Goal: Information Seeking & Learning: Find specific fact

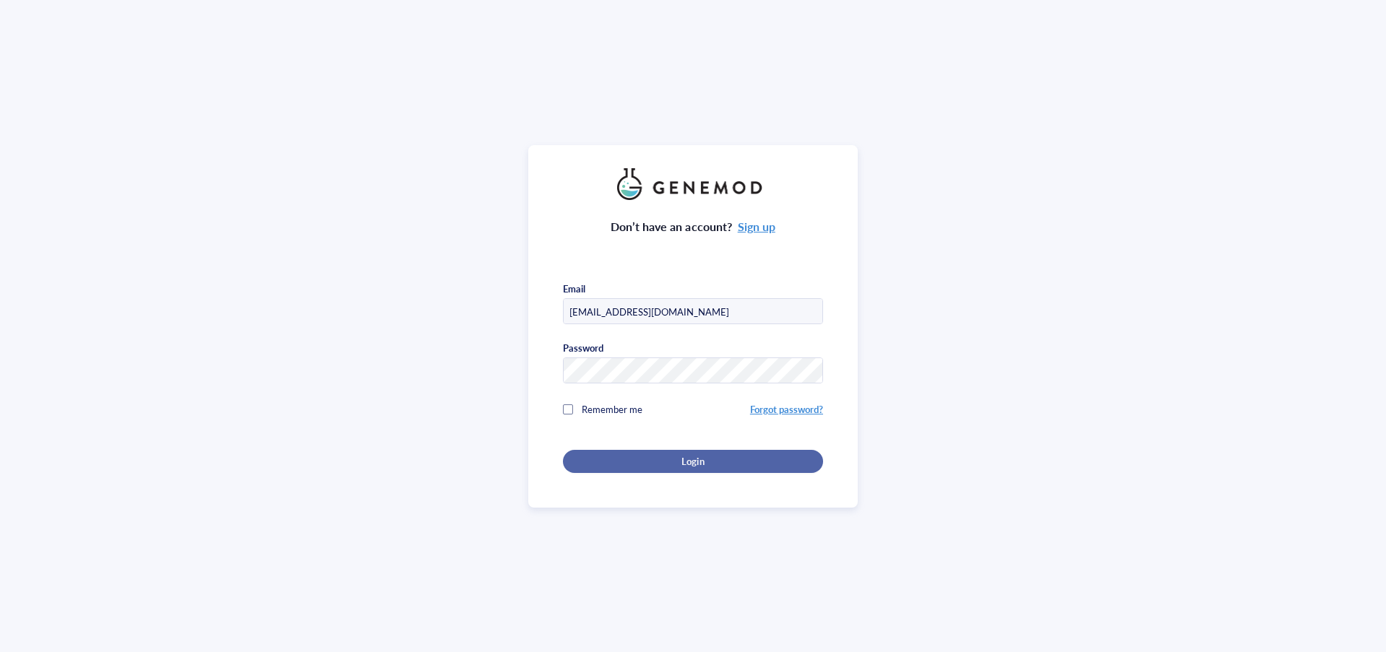
click at [687, 458] on span "Login" at bounding box center [692, 461] width 22 height 13
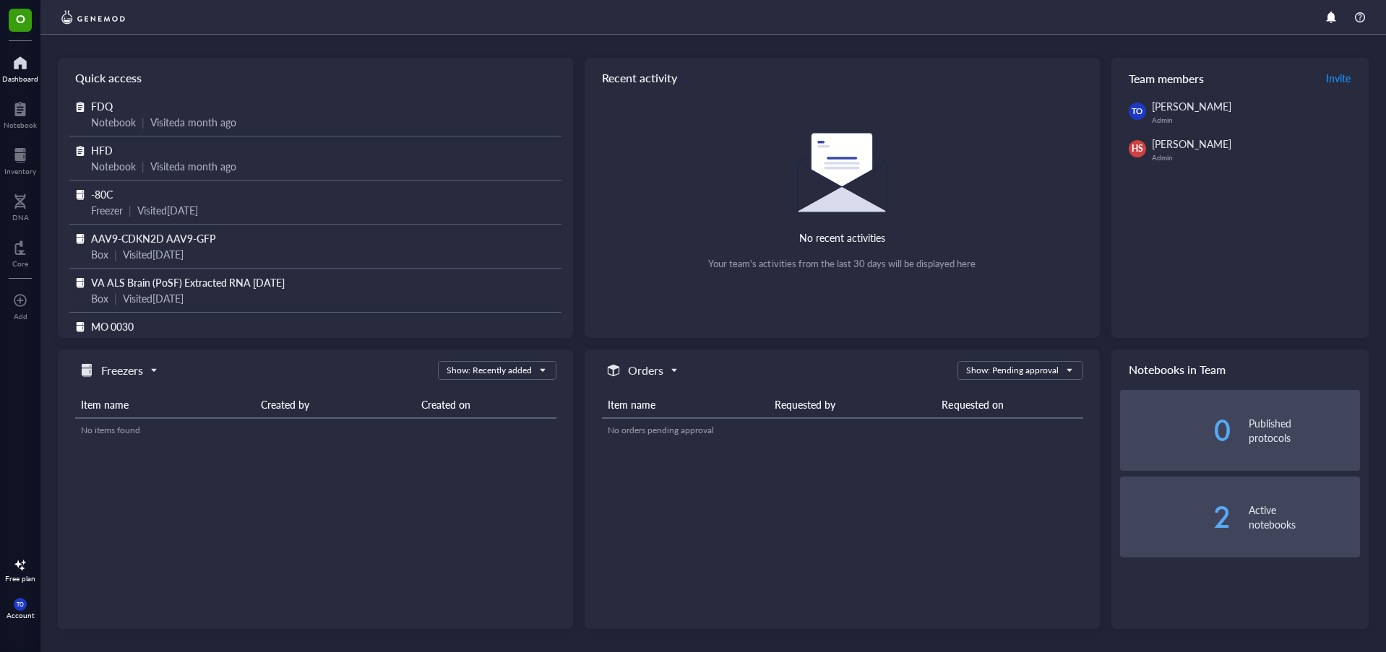
click at [1163, 151] on div "[PERSON_NAME]" at bounding box center [1244, 144] width 185 height 16
click at [1133, 150] on span "HS" at bounding box center [1137, 148] width 12 height 13
drag, startPoint x: 1133, startPoint y: 150, endPoint x: 1154, endPoint y: 147, distance: 21.2
click at [1144, 150] on span "HS" at bounding box center [1137, 148] width 17 height 17
click at [1140, 108] on span "TO" at bounding box center [1137, 111] width 17 height 17
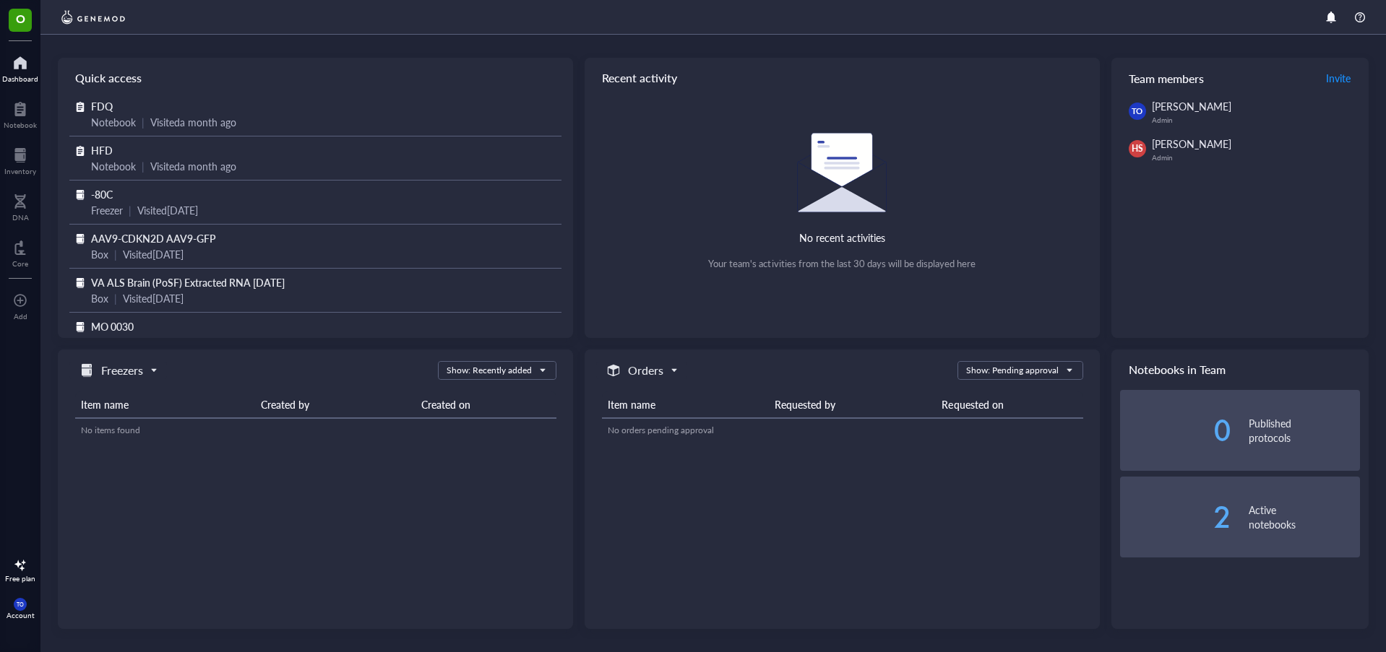
click at [1140, 110] on span "TO" at bounding box center [1137, 111] width 12 height 12
drag, startPoint x: 1140, startPoint y: 110, endPoint x: 1152, endPoint y: 119, distance: 14.9
click at [1147, 116] on div "TO tim orr Admin" at bounding box center [1244, 111] width 231 height 26
drag, startPoint x: 1163, startPoint y: 141, endPoint x: 1161, endPoint y: 148, distance: 7.4
click at [1161, 143] on span "[PERSON_NAME]" at bounding box center [1191, 144] width 79 height 14
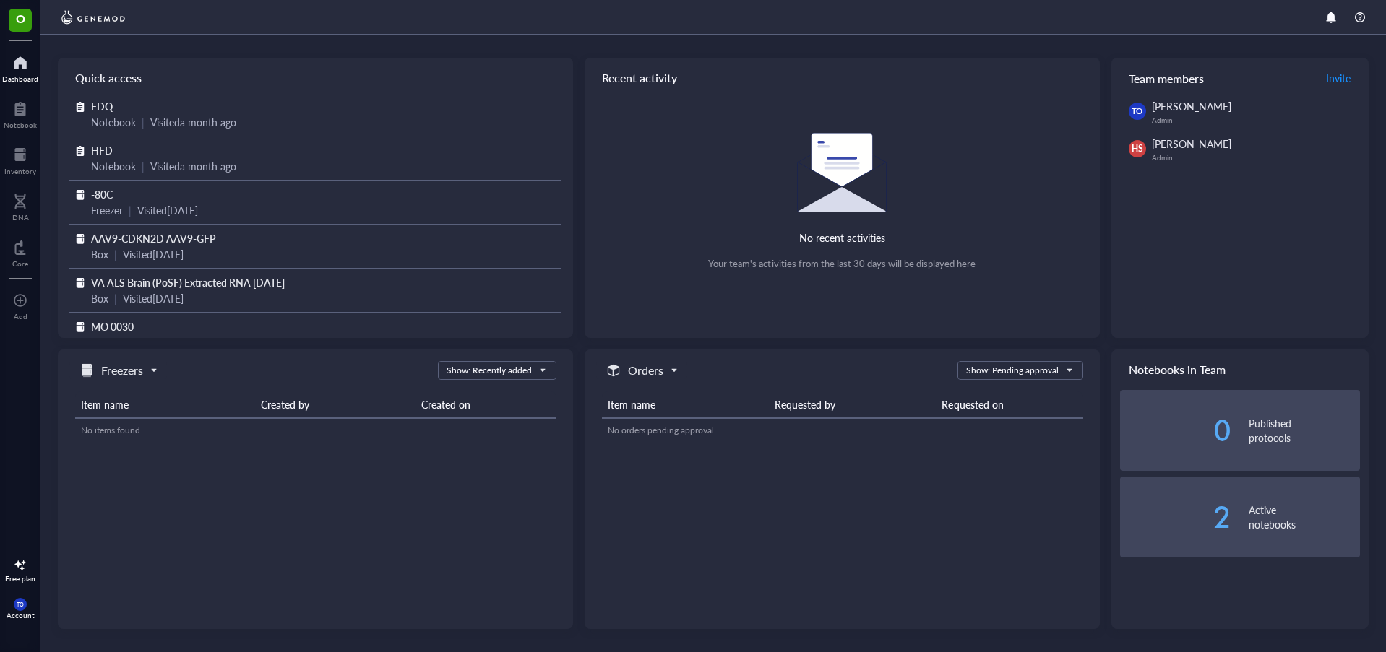
click at [1161, 153] on div "[PERSON_NAME] Admin" at bounding box center [1256, 149] width 208 height 26
click at [1162, 154] on div "Admin" at bounding box center [1256, 157] width 208 height 9
click at [20, 17] on span "O" at bounding box center [20, 18] width 9 height 18
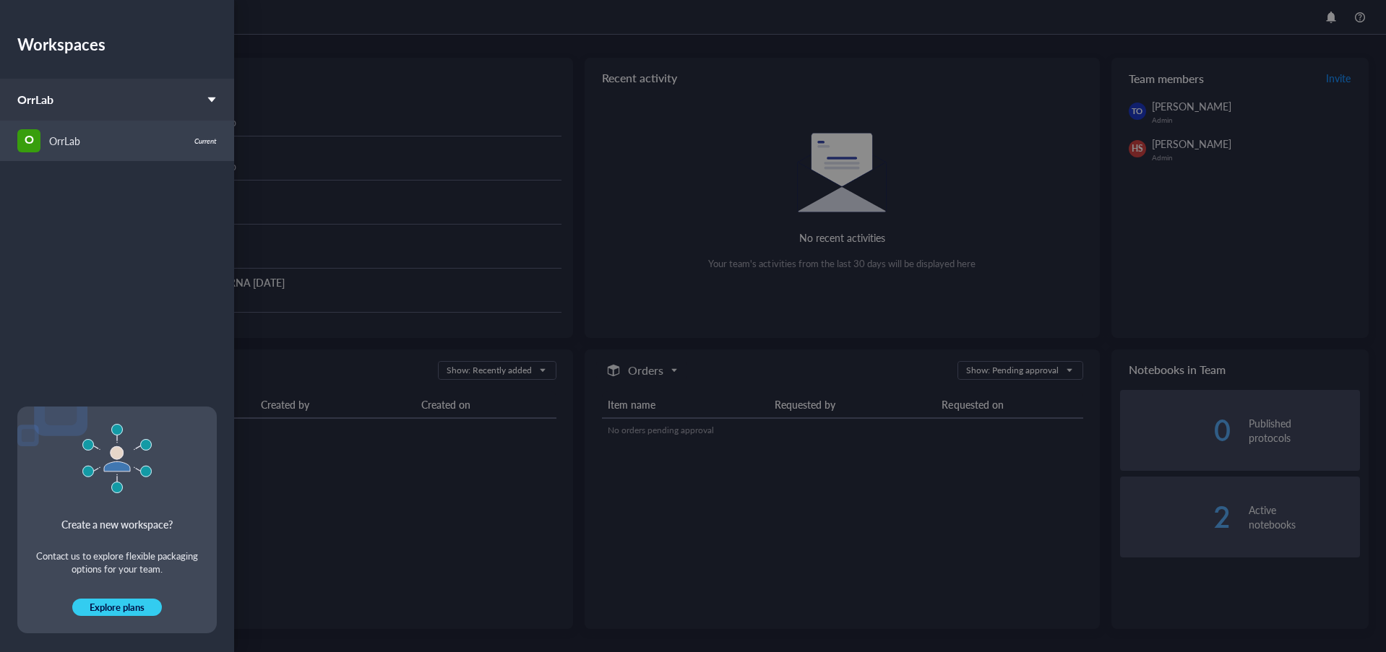
click at [49, 145] on div "OrrLab" at bounding box center [64, 141] width 31 height 16
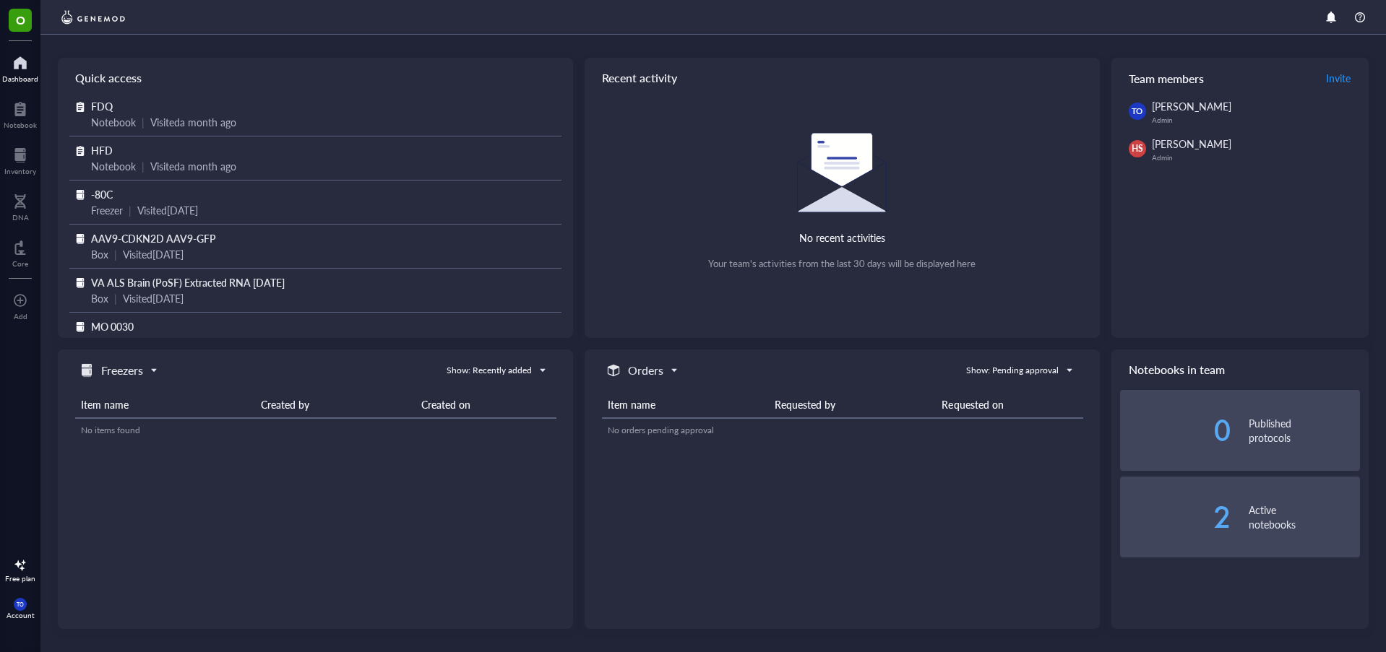
click at [1142, 146] on span "HS" at bounding box center [1137, 148] width 12 height 13
click at [1217, 142] on div "[PERSON_NAME]" at bounding box center [1244, 144] width 185 height 16
click at [1165, 148] on span "[PERSON_NAME]" at bounding box center [1191, 144] width 79 height 14
drag, startPoint x: 1165, startPoint y: 152, endPoint x: 1165, endPoint y: 173, distance: 21.7
click at [1164, 158] on div "[PERSON_NAME] Admin" at bounding box center [1256, 149] width 208 height 26
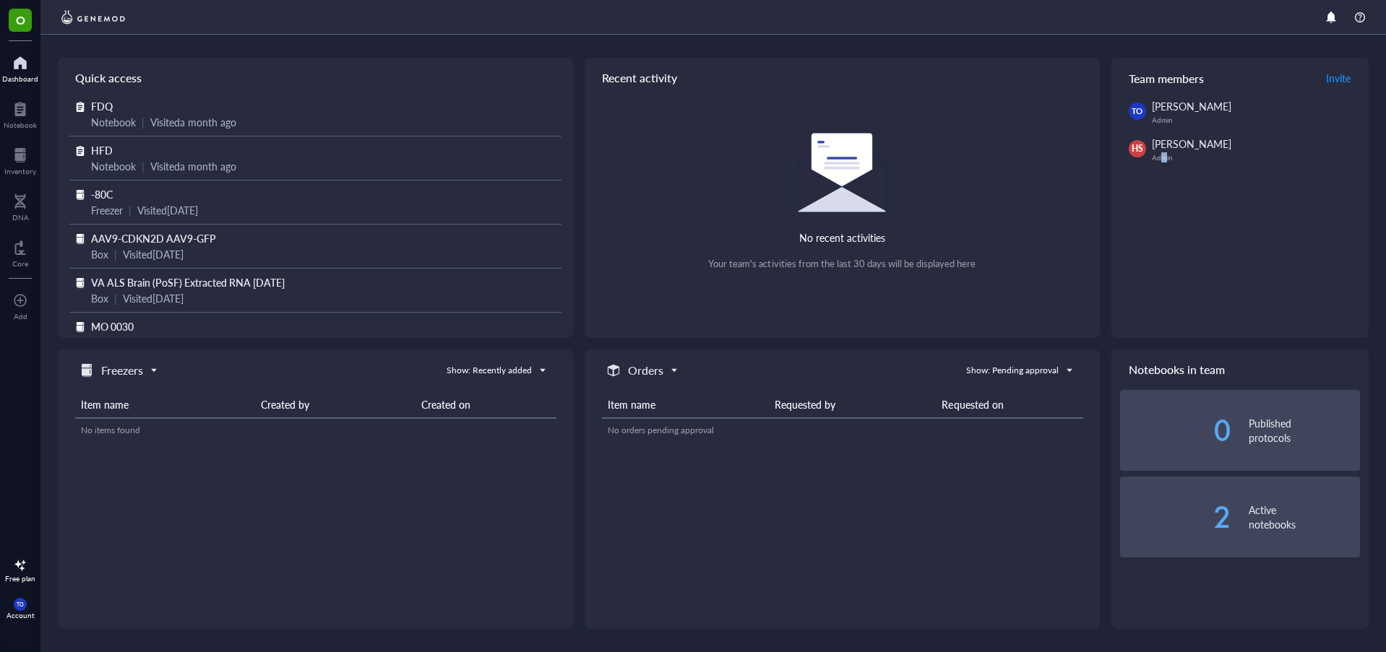
click at [1163, 168] on div "TO [PERSON_NAME] Admin HS [PERSON_NAME]" at bounding box center [1239, 218] width 257 height 240
click at [22, 606] on span "TO" at bounding box center [20, 605] width 7 height 7
click at [99, 553] on link "Account settings" at bounding box center [96, 556] width 83 height 26
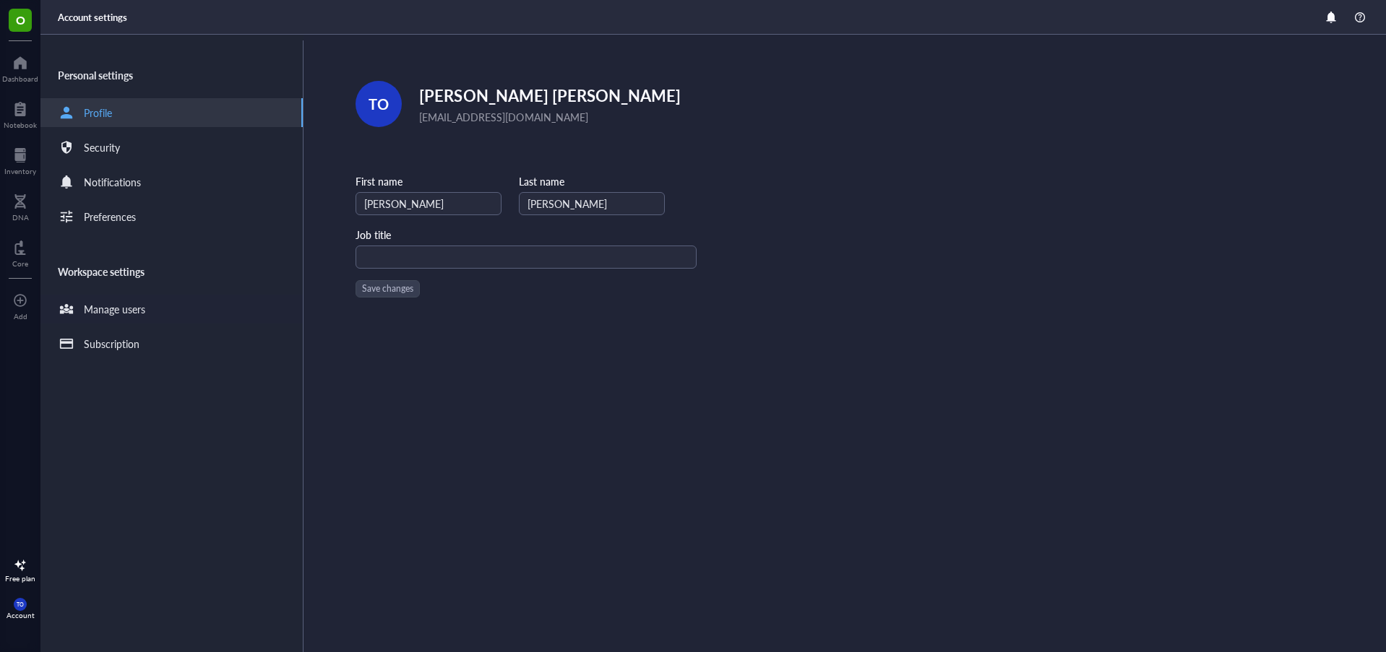
click at [121, 311] on div "Manage users" at bounding box center [114, 309] width 61 height 16
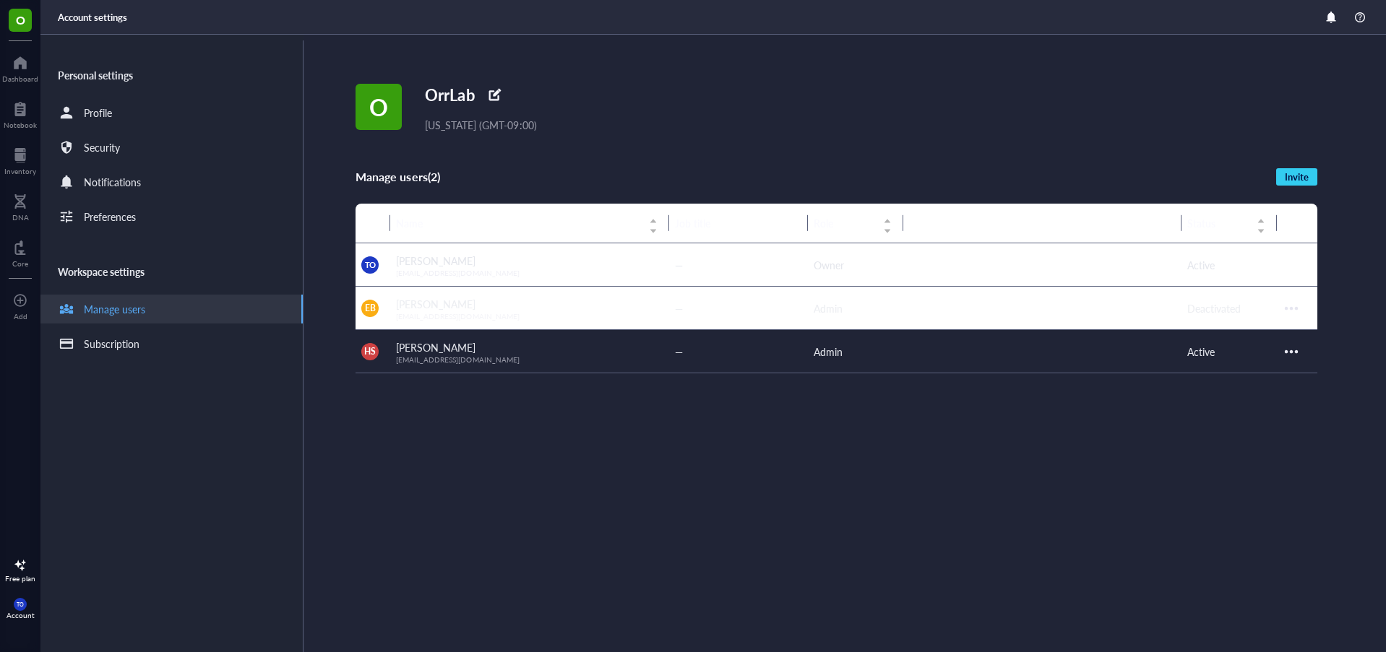
click at [1207, 355] on span "Active" at bounding box center [1200, 352] width 27 height 14
click at [1282, 345] on div at bounding box center [1291, 351] width 23 height 23
click at [1222, 399] on span "Transfer ownership" at bounding box center [1246, 400] width 85 height 16
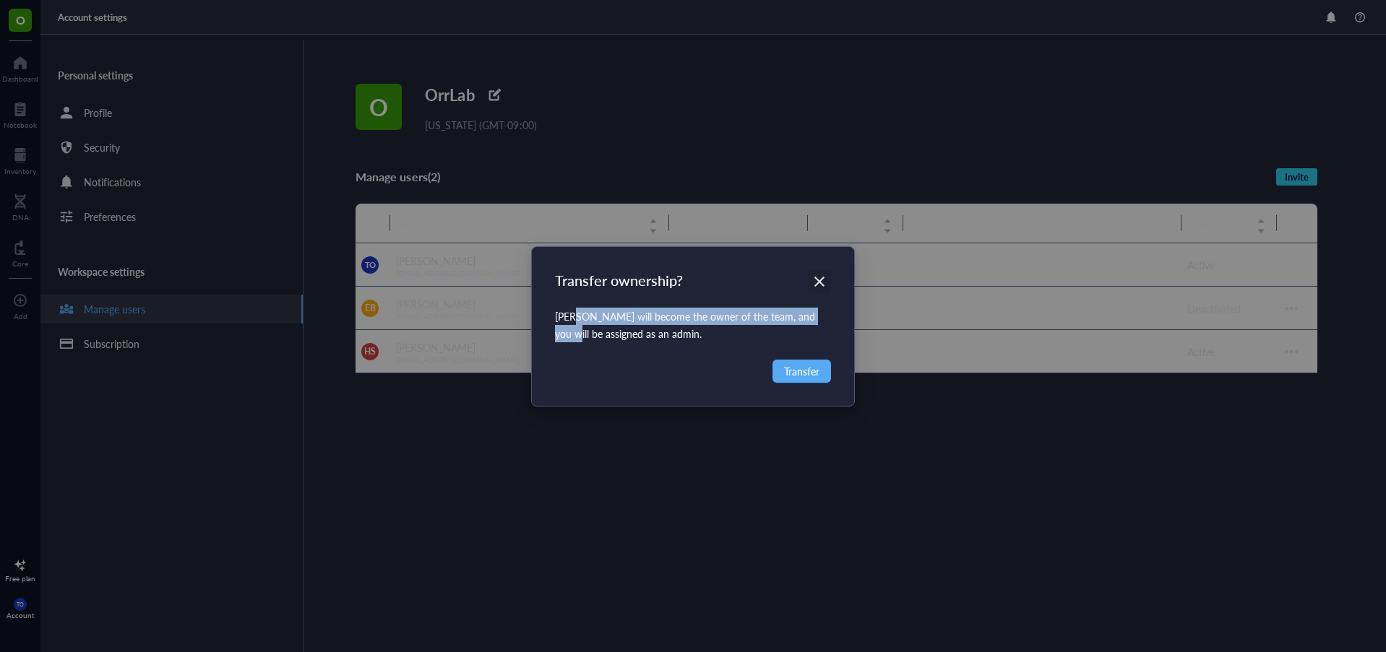
drag, startPoint x: 574, startPoint y: 315, endPoint x: 816, endPoint y: 292, distance: 242.4
click at [818, 294] on div "Transfer ownership? [PERSON_NAME] will become the owner of the team, and you wi…" at bounding box center [693, 326] width 322 height 159
click at [816, 277] on icon "Close" at bounding box center [820, 282] width 14 height 14
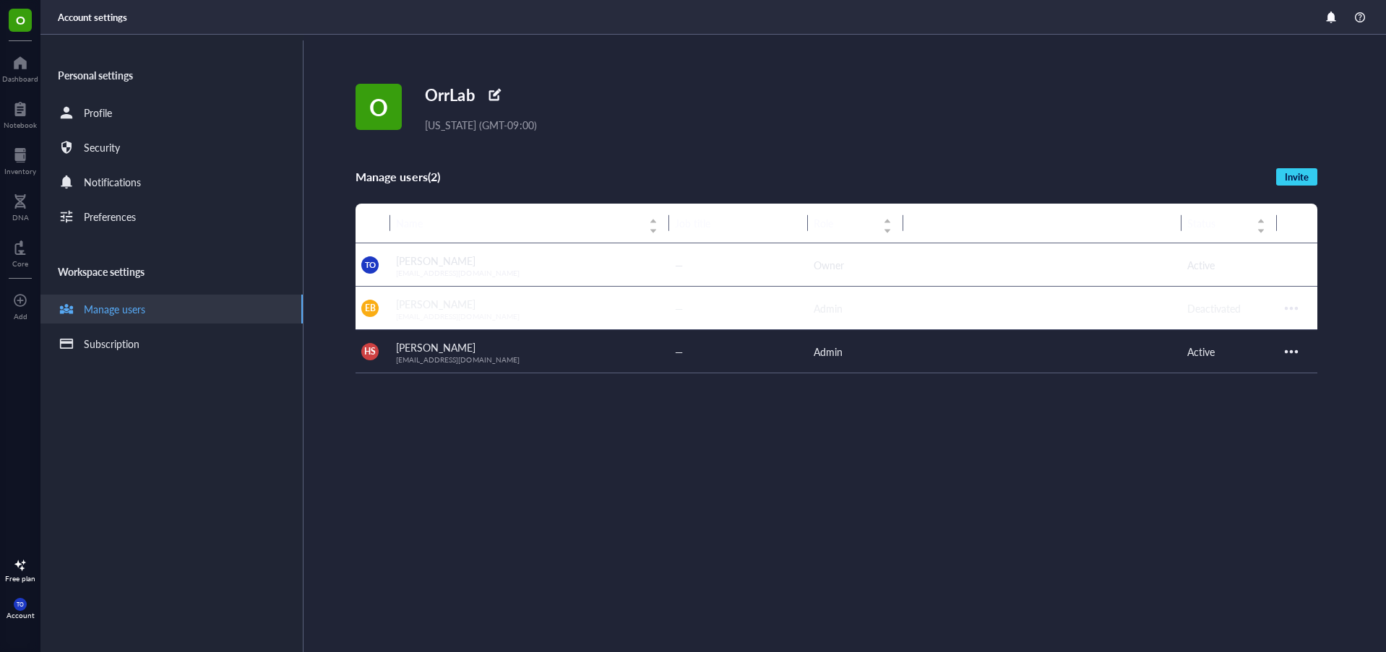
click at [1296, 352] on div at bounding box center [1291, 351] width 23 height 23
click at [1256, 418] on span "Deactivate user" at bounding box center [1246, 423] width 85 height 16
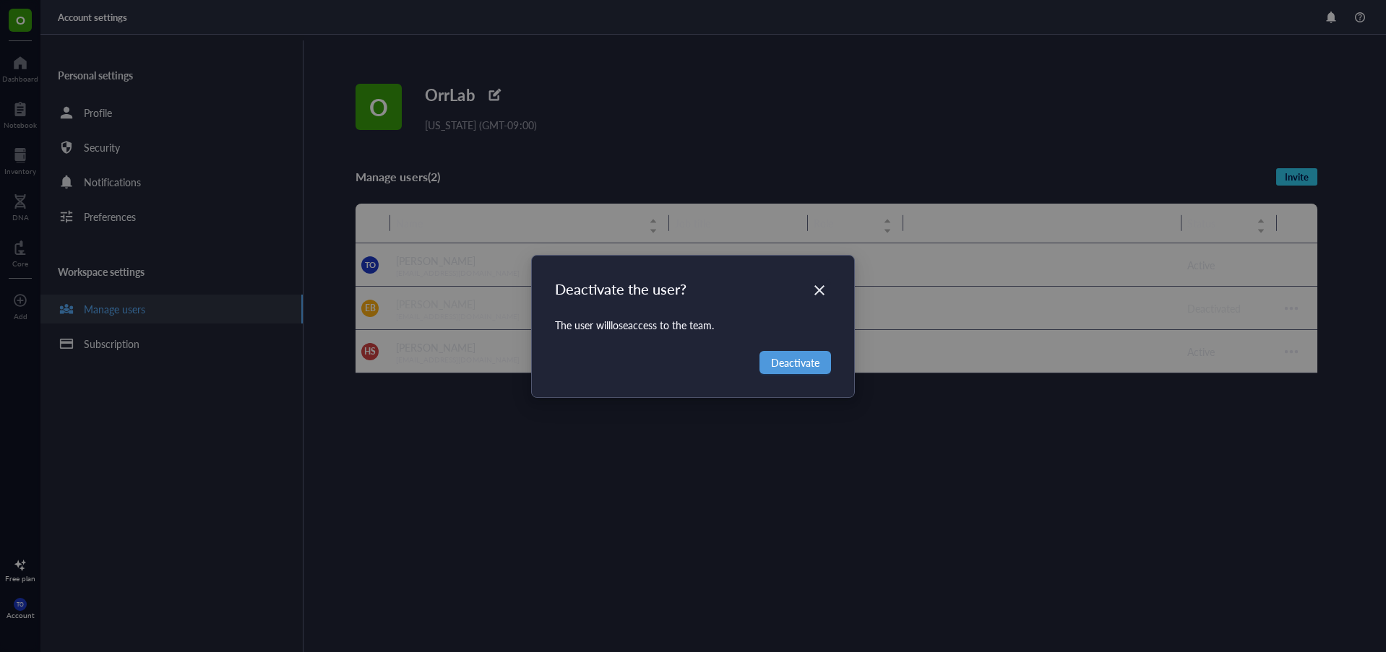
click at [783, 363] on span "Deactivate" at bounding box center [795, 363] width 48 height 16
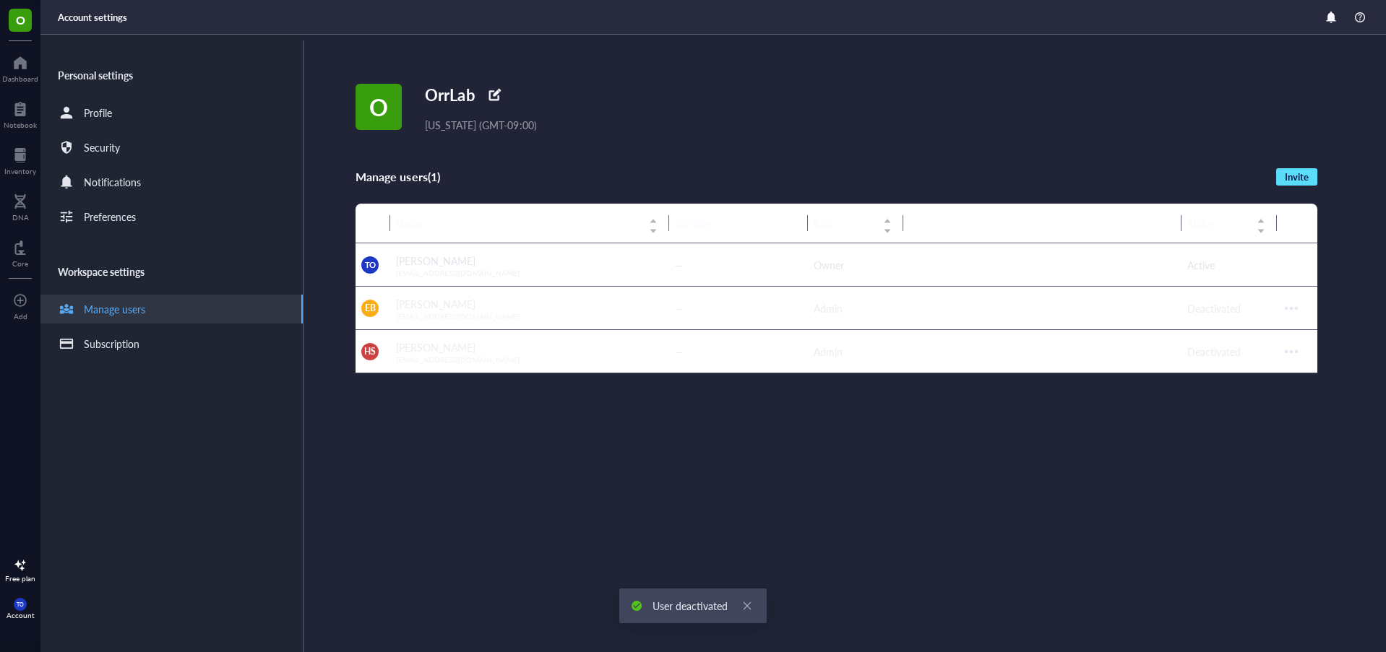
click at [1291, 176] on span "Invite" at bounding box center [1297, 177] width 24 height 13
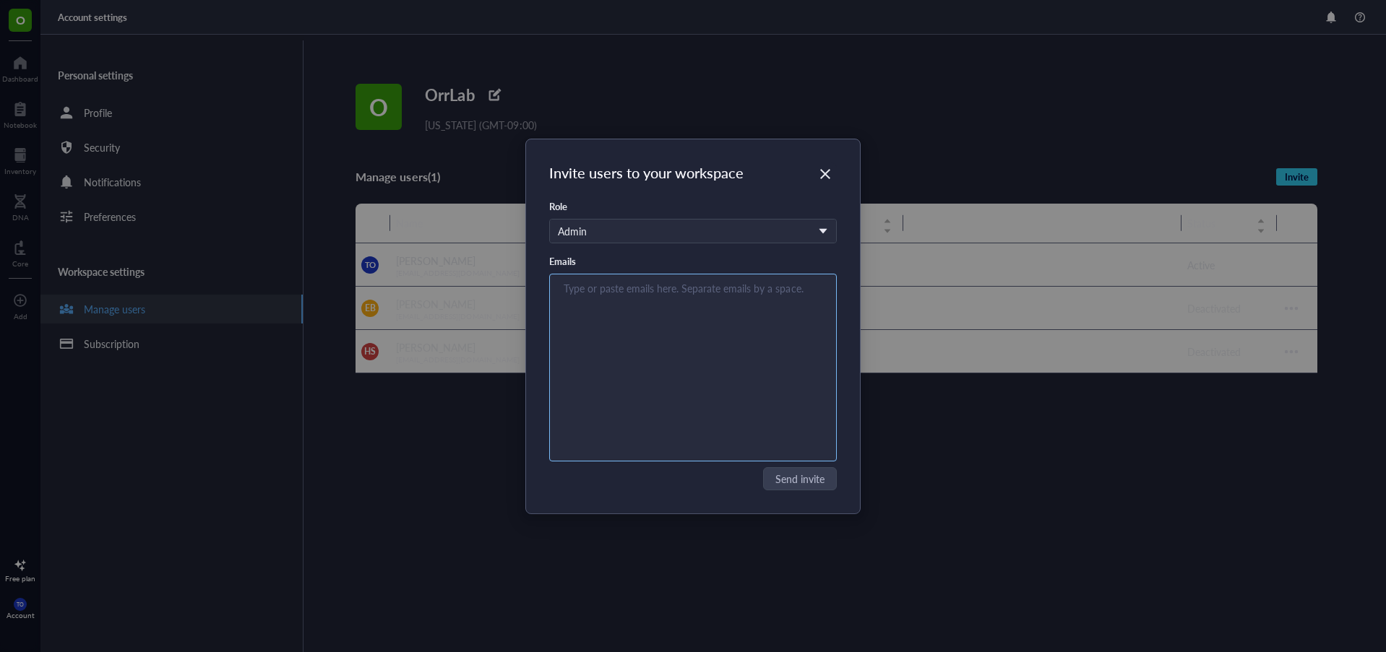
click at [598, 281] on input "search" at bounding box center [690, 288] width 252 height 17
type input "[EMAIL_ADDRESS][DOMAIN_NAME]"
click at [800, 482] on span "Send invite" at bounding box center [800, 479] width 49 height 16
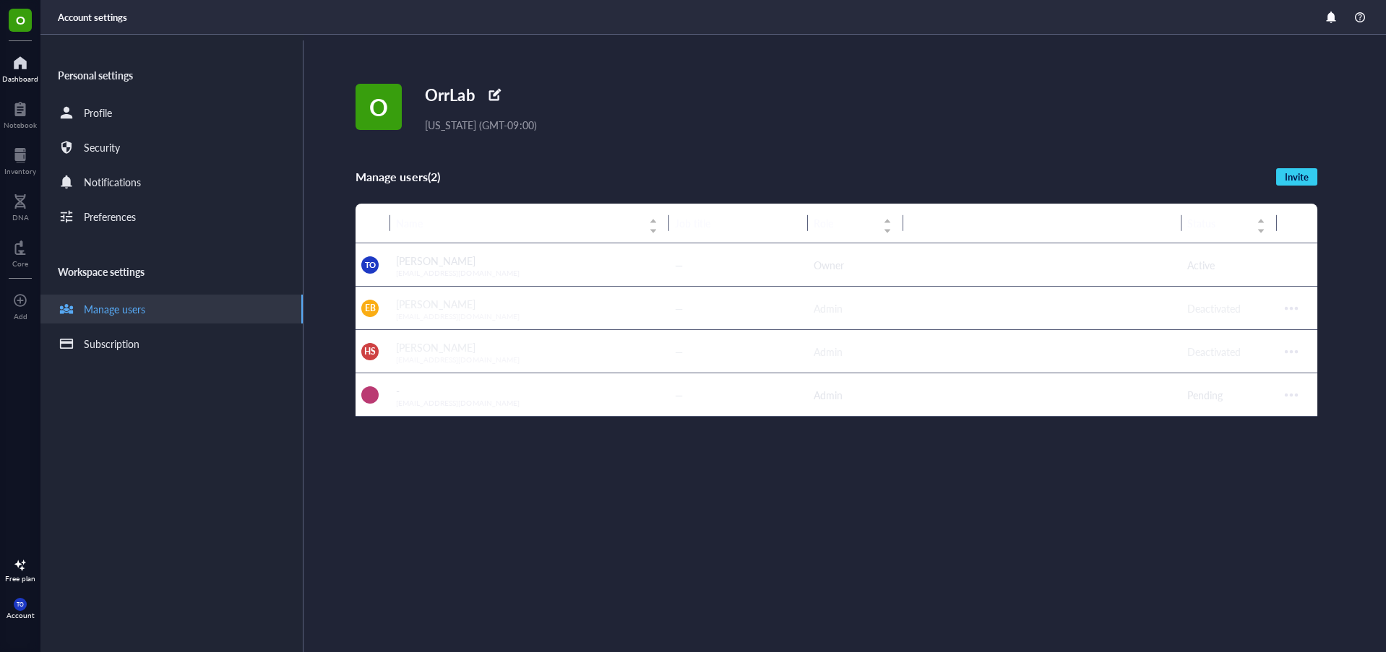
click at [19, 67] on div at bounding box center [20, 62] width 36 height 23
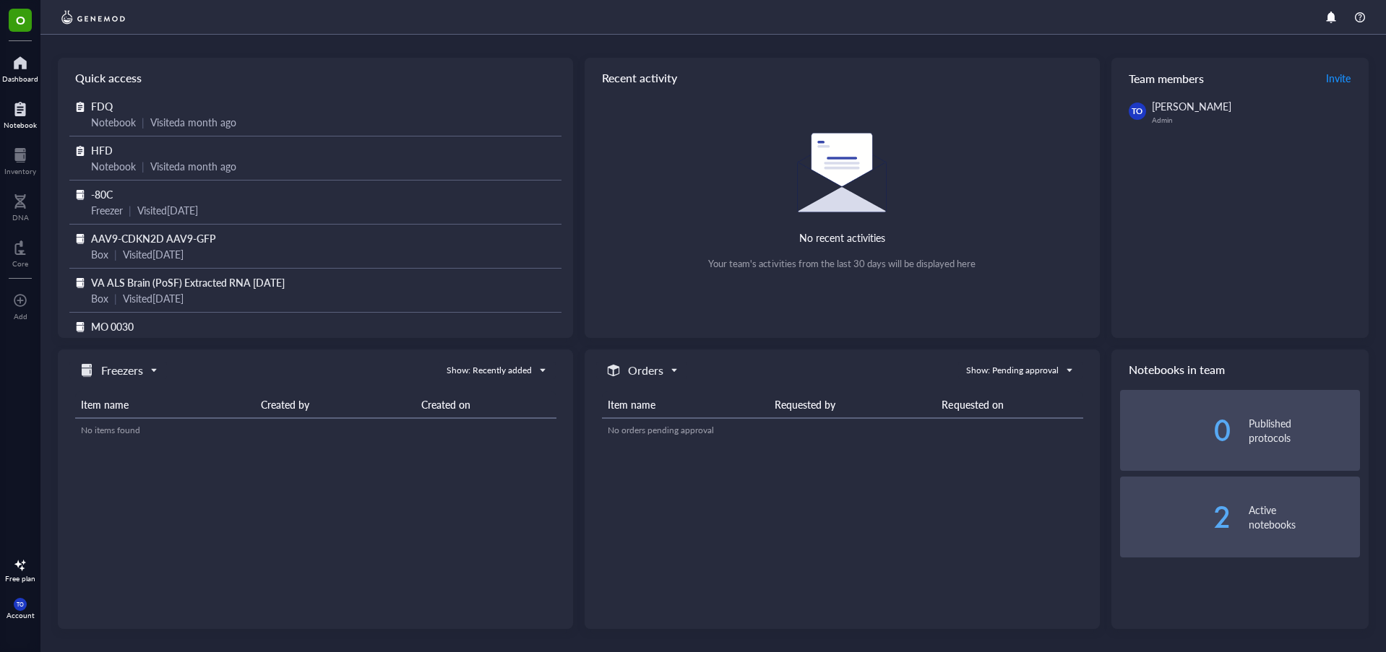
click at [25, 114] on div at bounding box center [20, 109] width 33 height 23
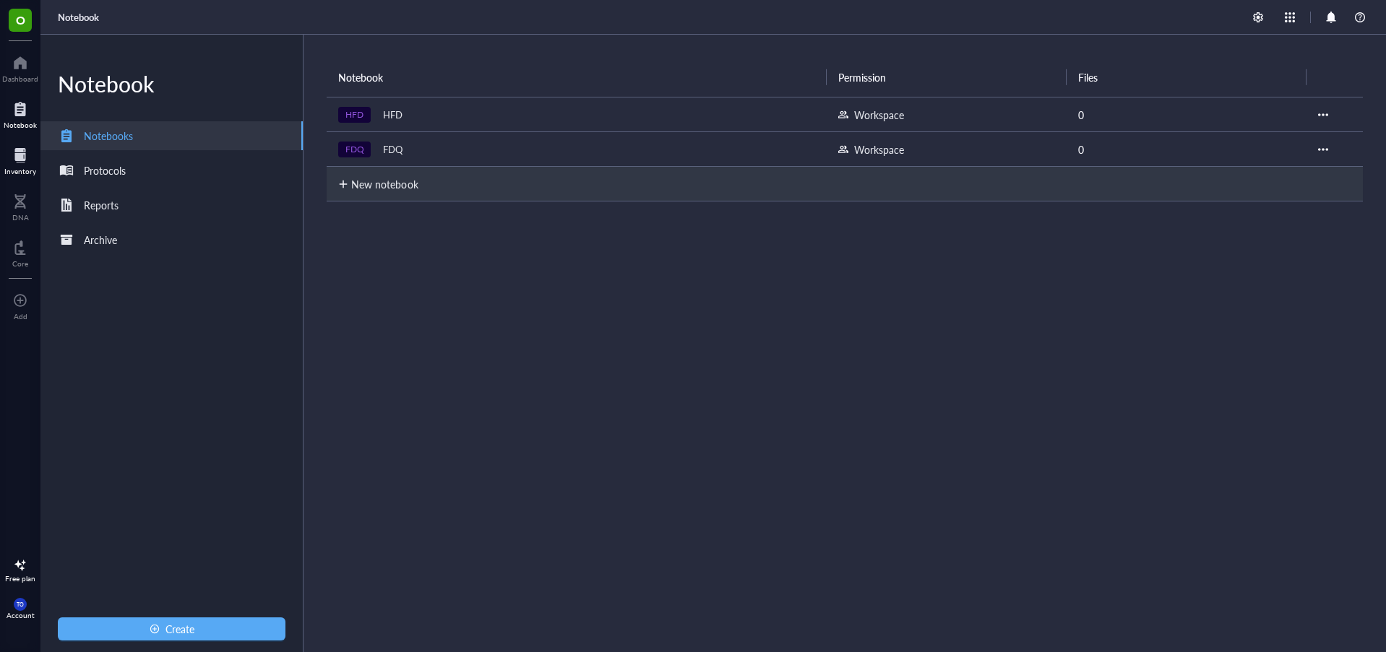
click at [21, 152] on div at bounding box center [20, 155] width 32 height 23
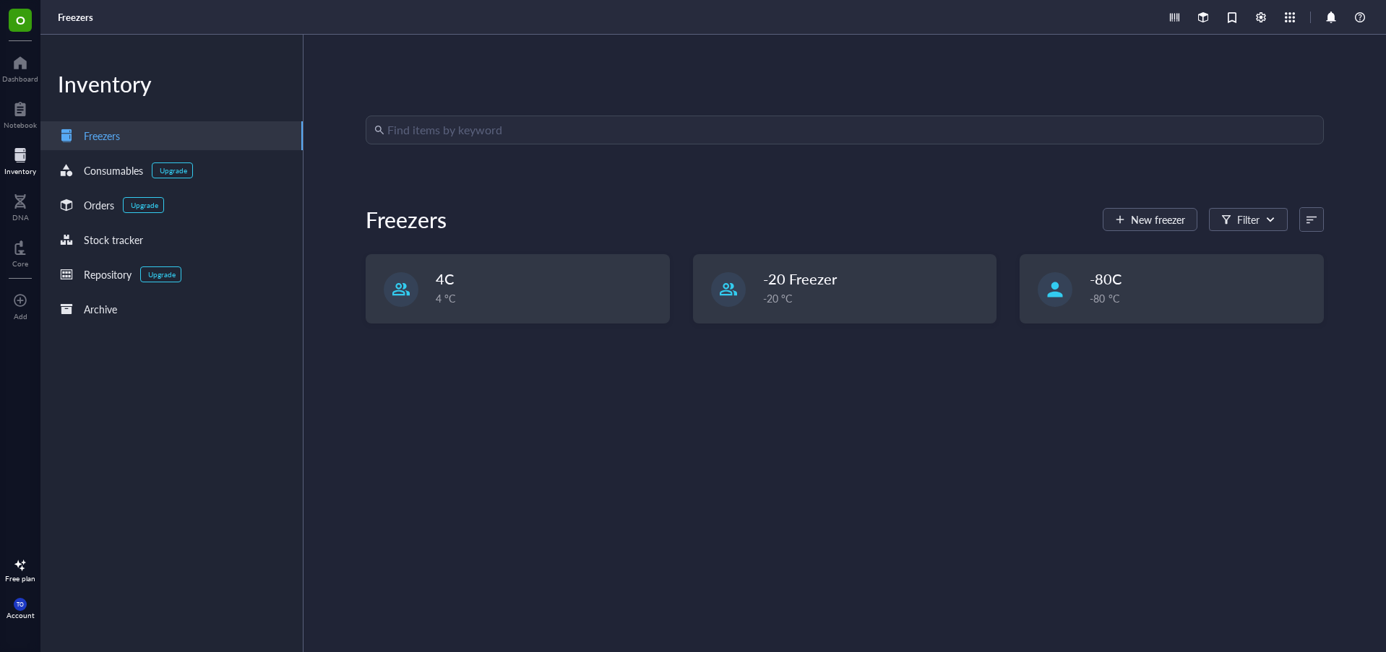
click at [492, 137] on input "search" at bounding box center [851, 129] width 928 height 27
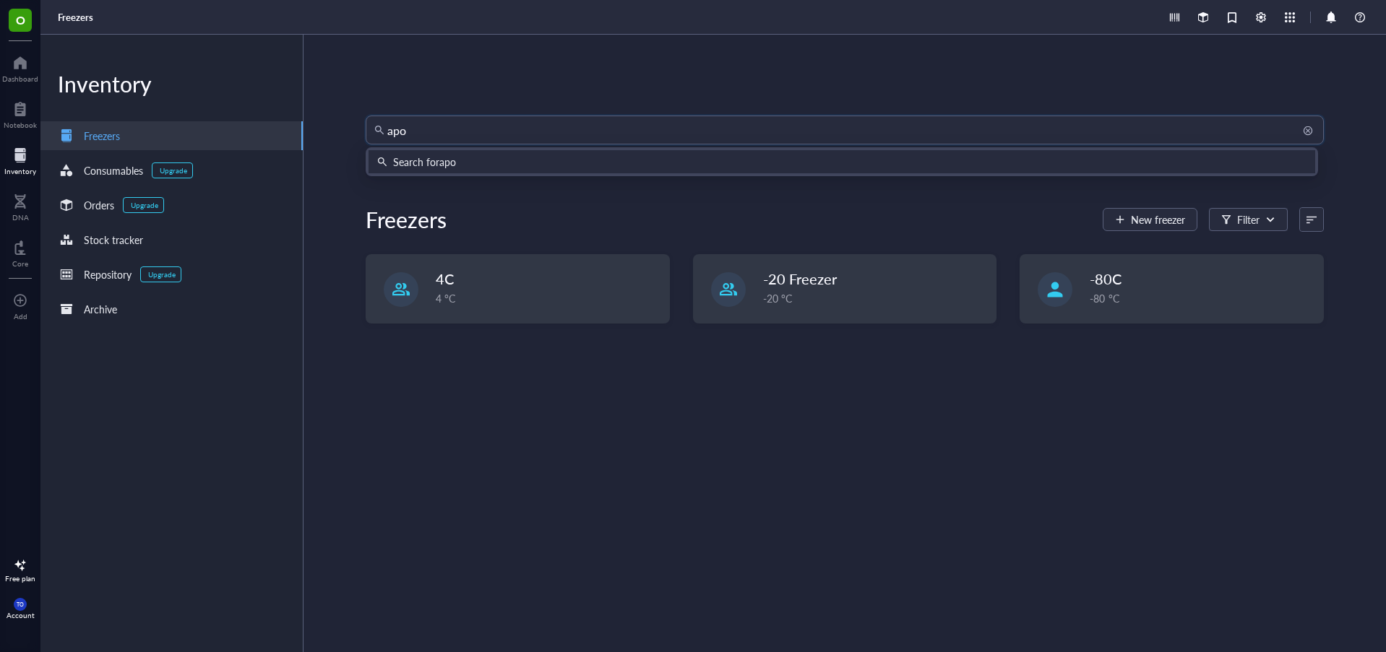
type input "apoe"
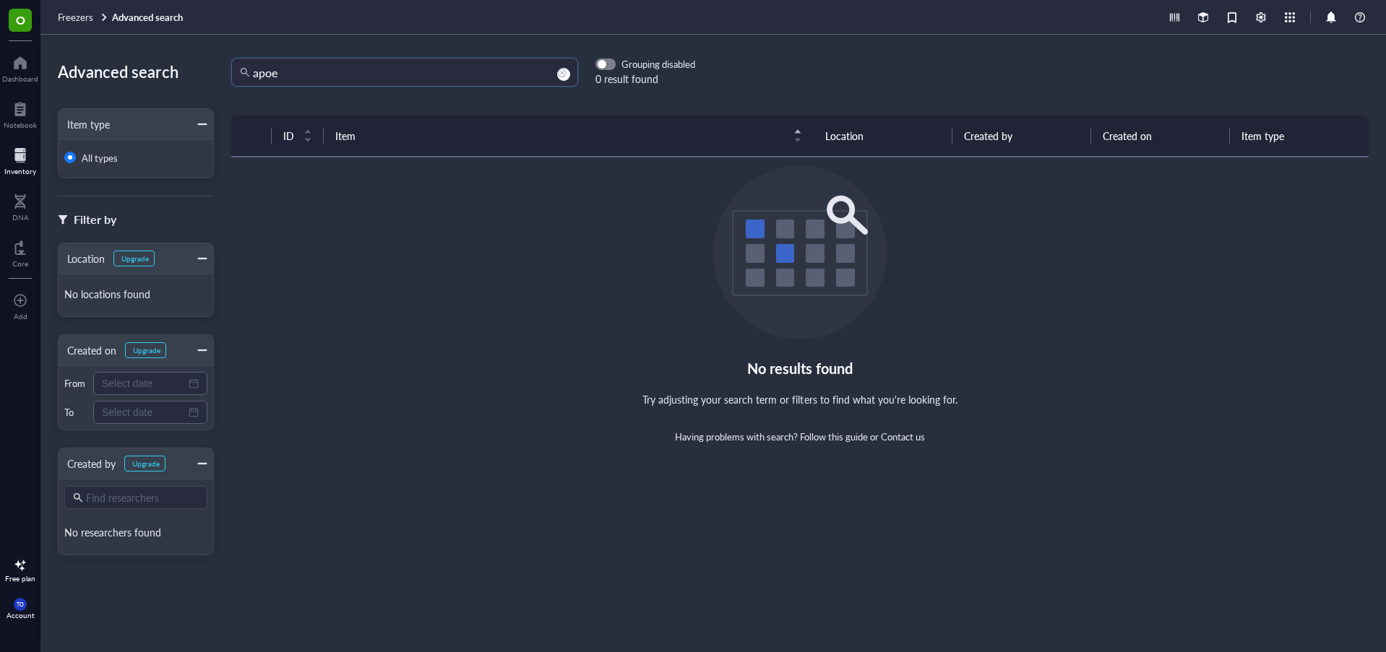
drag, startPoint x: 296, startPoint y: 73, endPoint x: 202, endPoint y: 92, distance: 95.2
click at [202, 92] on div "Advanced search Item type All types Filter by Location Upgrade No locations fou…" at bounding box center [712, 344] width 1345 height 618
type input "s"
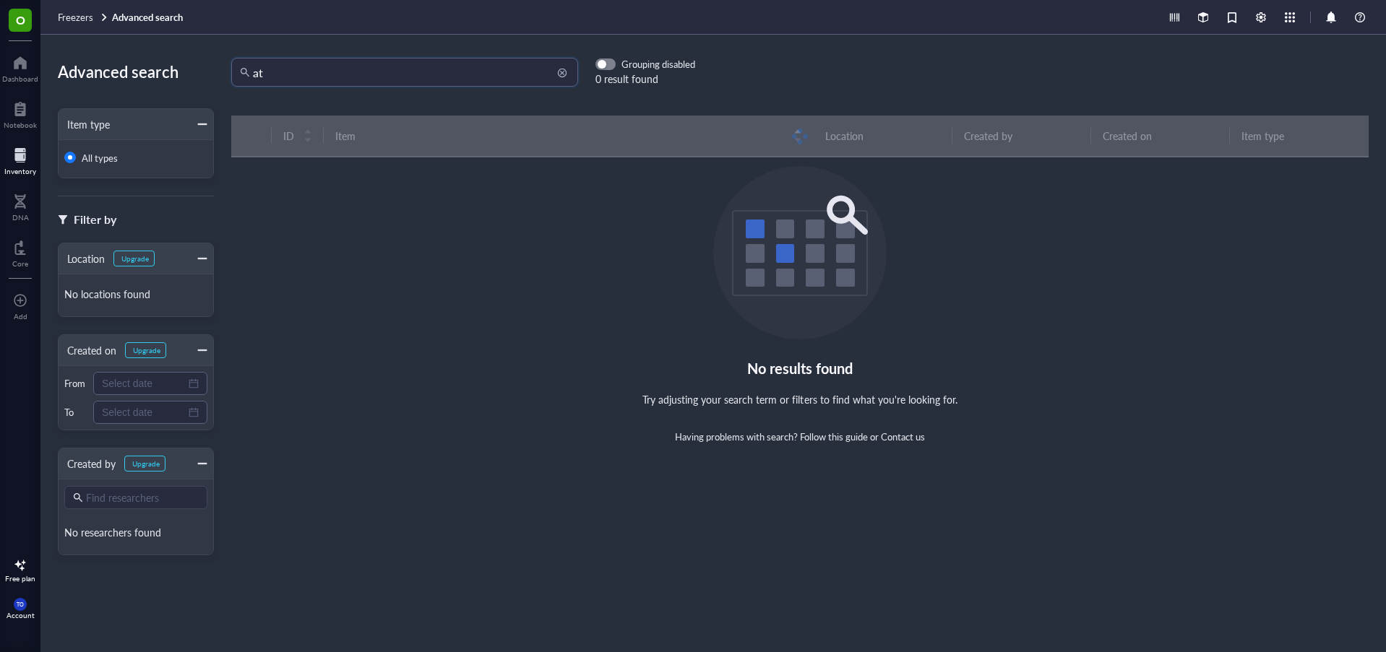
type input "a"
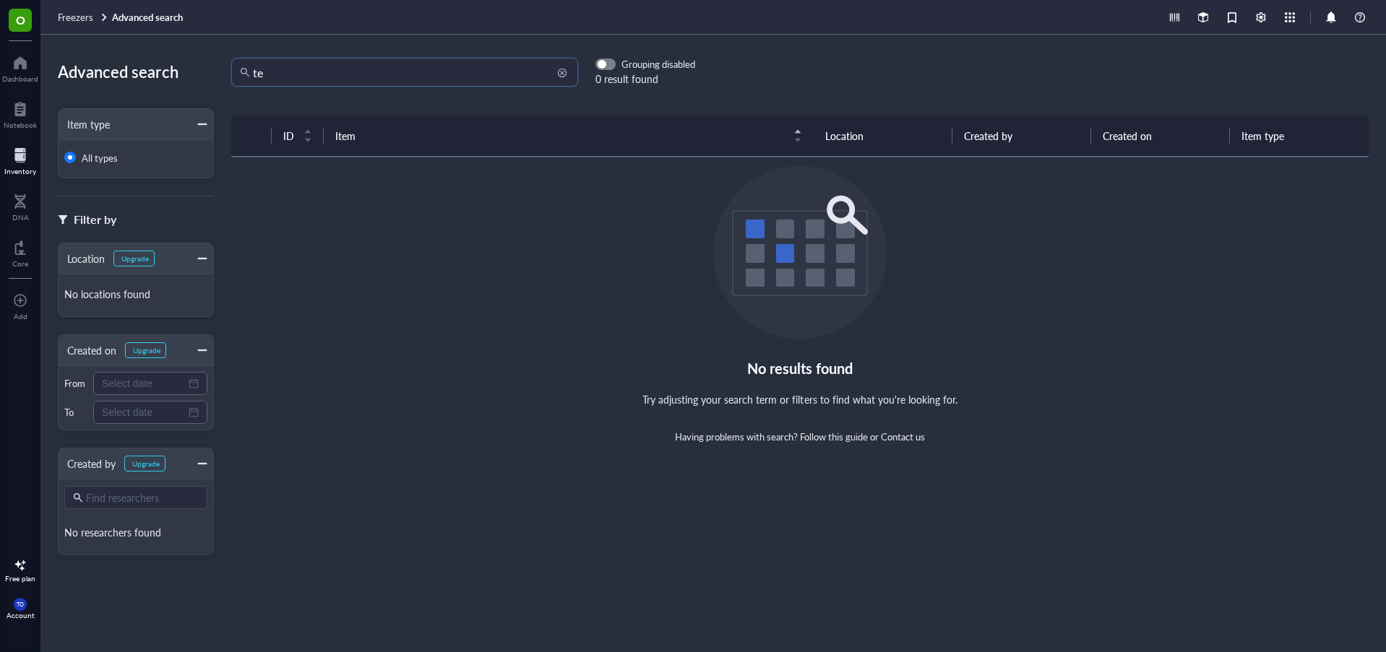
type input "t"
type input "s"
type input "c"
click at [295, 77] on input "search" at bounding box center [411, 72] width 316 height 27
type input "ipa"
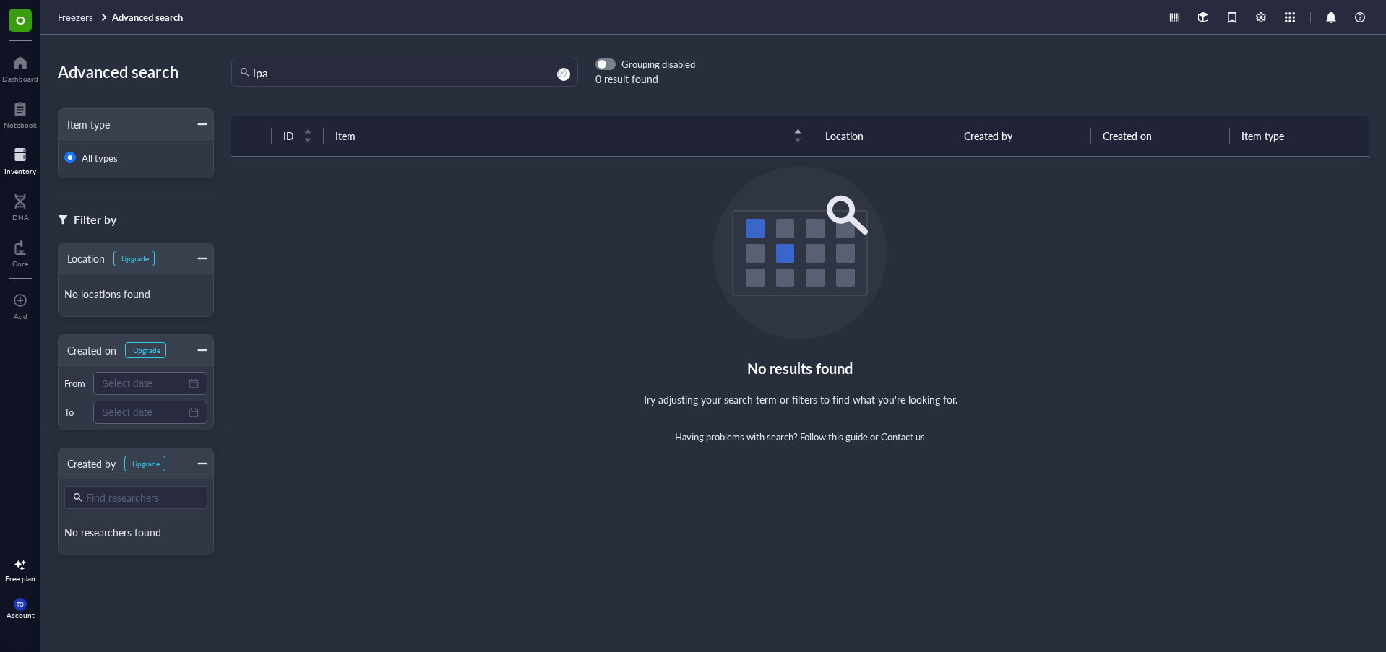
click at [363, 217] on div "No results found Try adjusting your search term or filters to find what you're …" at bounding box center [799, 304] width 1137 height 277
click at [323, 251] on div "No results found Try adjusting your search term or filters to find what you're …" at bounding box center [799, 304] width 1137 height 277
